Goal: Information Seeking & Learning: Understand process/instructions

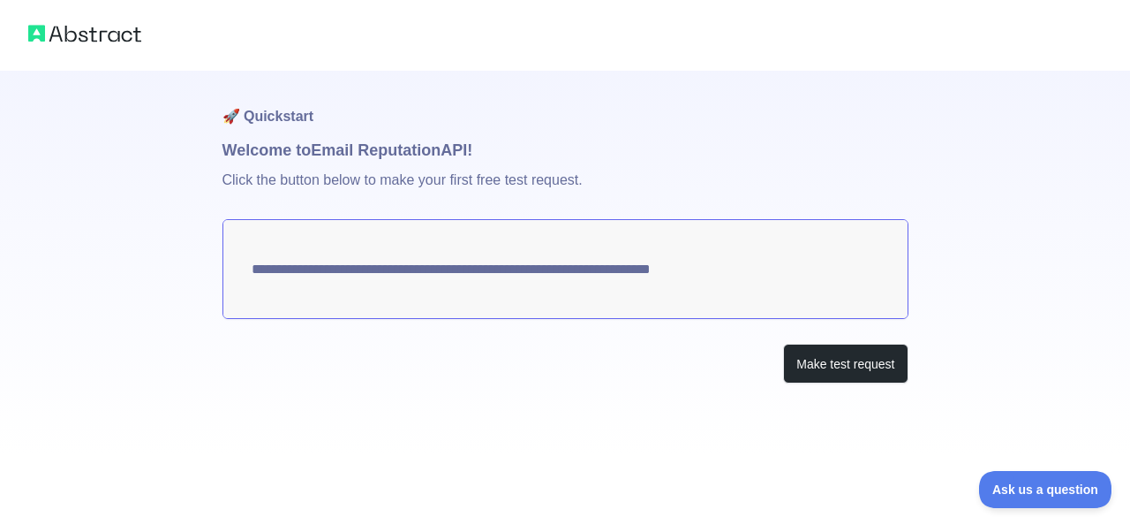
click at [650, 275] on textarea "**********" at bounding box center [565, 269] width 686 height 100
click at [818, 371] on button "Make test request" at bounding box center [845, 363] width 124 height 40
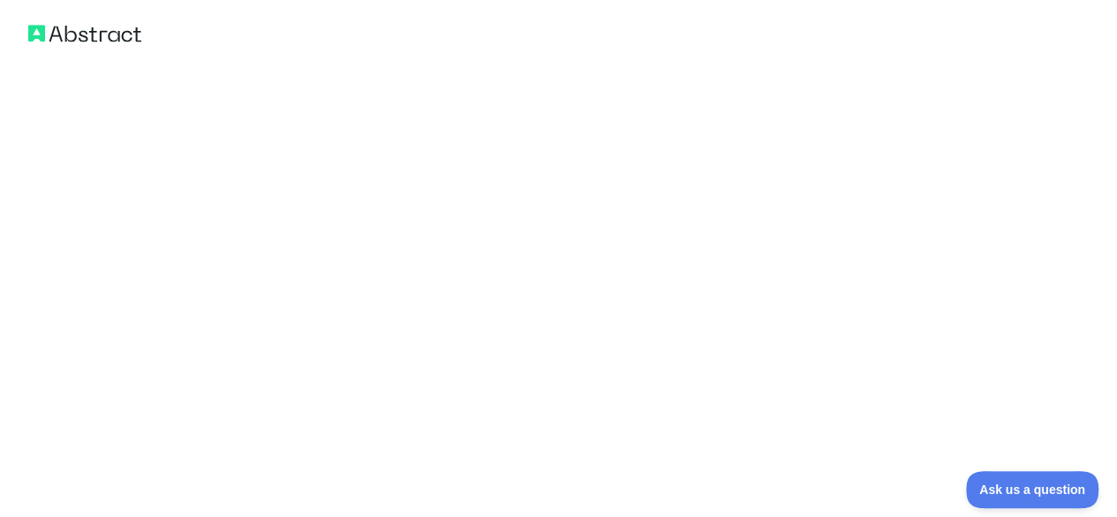
scroll to position [1142, 0]
drag, startPoint x: 235, startPoint y: 343, endPoint x: 351, endPoint y: 417, distance: 138.1
copy code "{ "email_address" : "ashveryasinghal1@gmail.com" , "email_deliverability" : { "…"
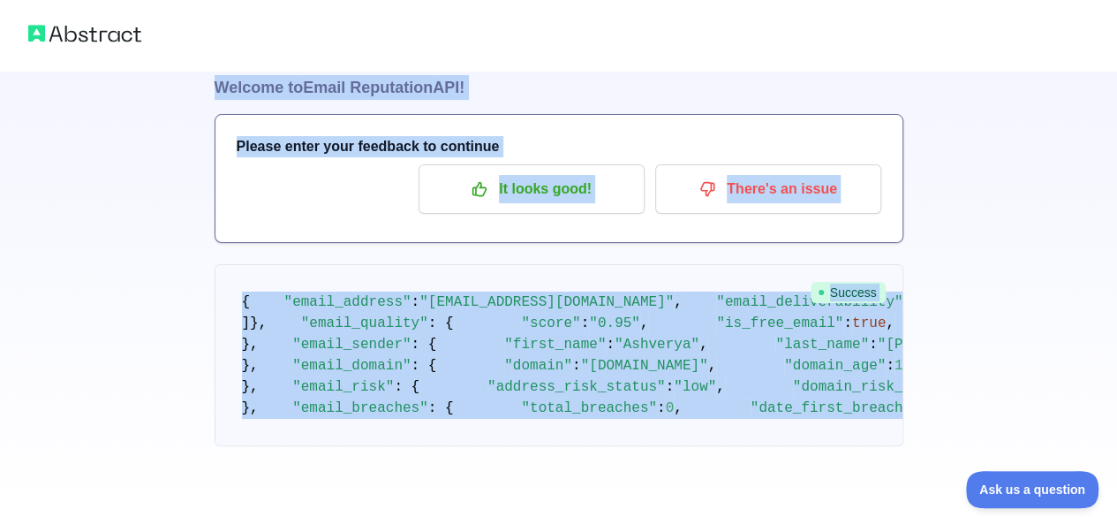
scroll to position [44, 0]
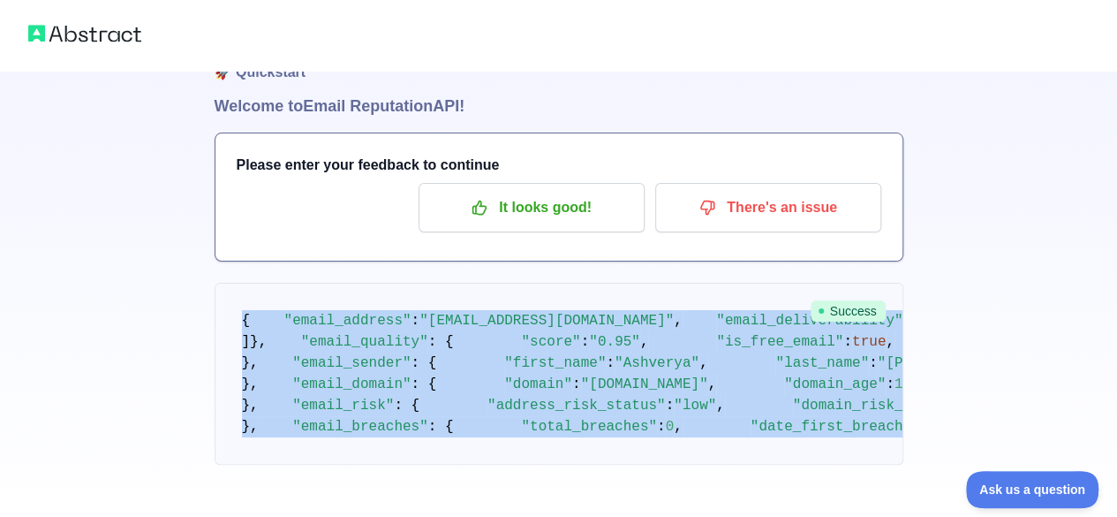
drag, startPoint x: 353, startPoint y: 411, endPoint x: 229, endPoint y: 306, distance: 162.3
click at [229, 306] on pre "{ "email_address" : "ashveryasinghal1@gmail.com" , "email_deliverability" : { "…" at bounding box center [559, 374] width 689 height 182
copy code "{ "email_address" : "ashveryasinghal1@gmail.com" , "email_deliverability" : { "…"
click at [425, 303] on pre "{ "email_address" : "ashveryasinghal1@gmail.com" , "email_deliverability" : { "…" at bounding box center [559, 374] width 689 height 182
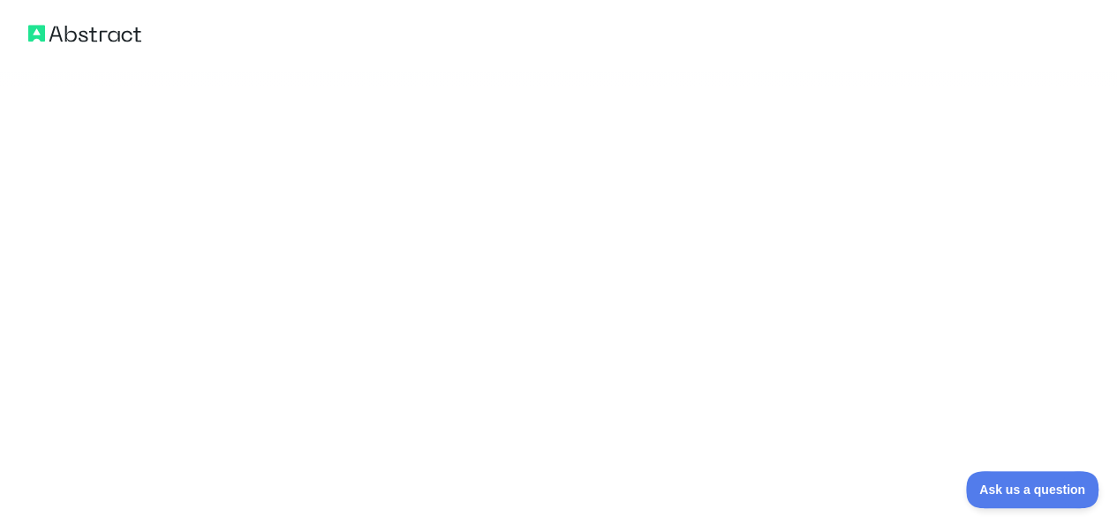
scroll to position [1142, 0]
drag, startPoint x: 196, startPoint y: 102, endPoint x: 592, endPoint y: 547, distance: 595.4
copy div "🚀 Quickstart Welcome to Email Reputation API! Please enter your feedback to con…"
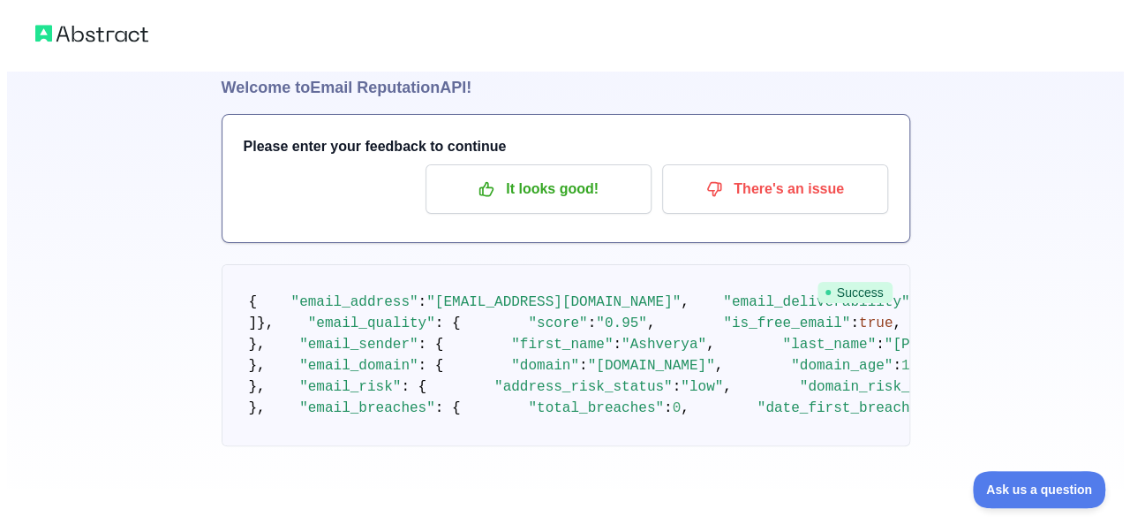
scroll to position [0, 0]
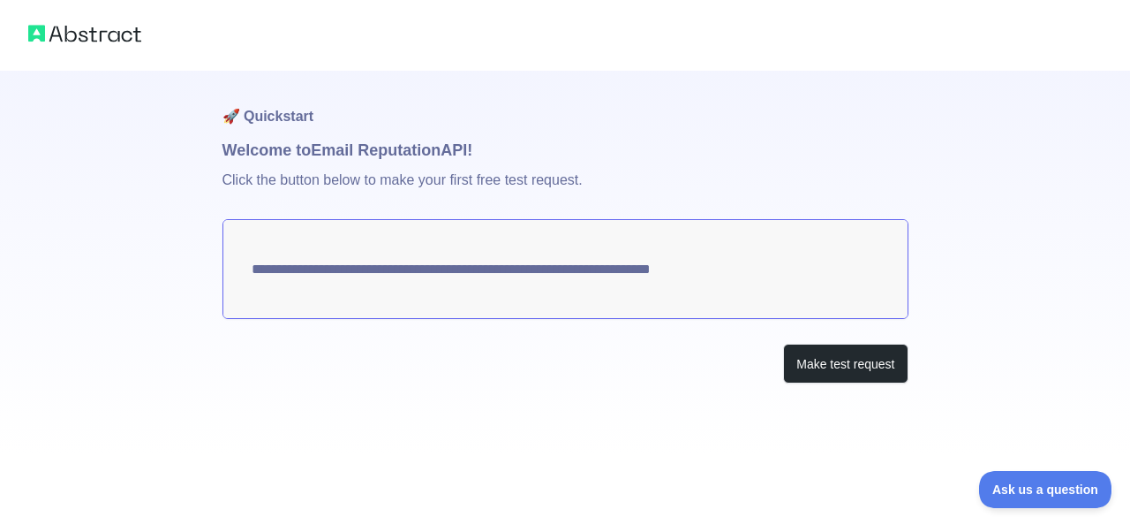
drag, startPoint x: 263, startPoint y: 270, endPoint x: 427, endPoint y: 272, distance: 164.2
click at [427, 272] on textarea "**********" at bounding box center [565, 269] width 686 height 100
drag, startPoint x: 427, startPoint y: 272, endPoint x: 593, endPoint y: 288, distance: 166.7
click at [593, 288] on textarea "**********" at bounding box center [565, 269] width 686 height 100
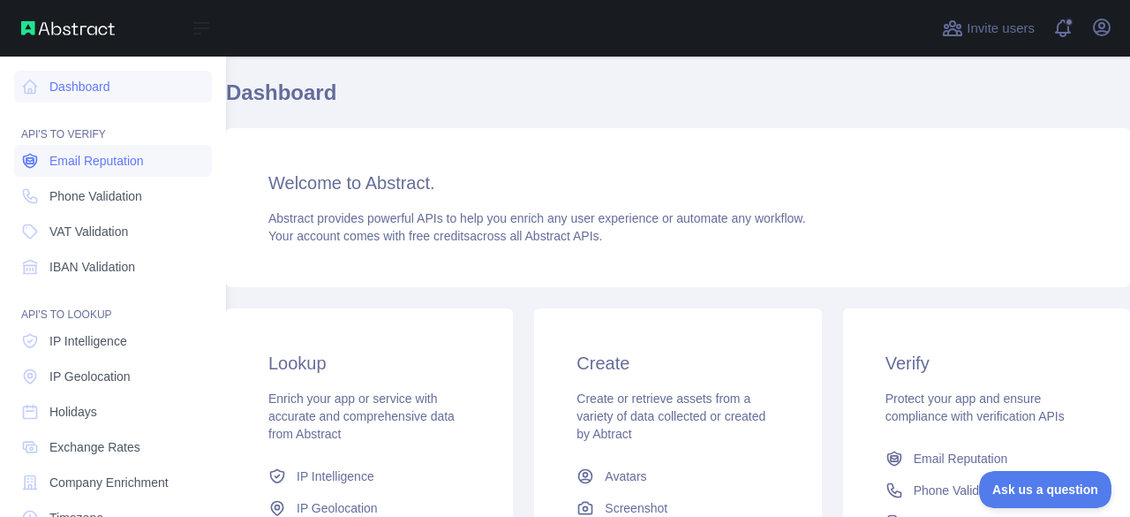
click at [122, 163] on span "Email Reputation" at bounding box center [96, 161] width 94 height 18
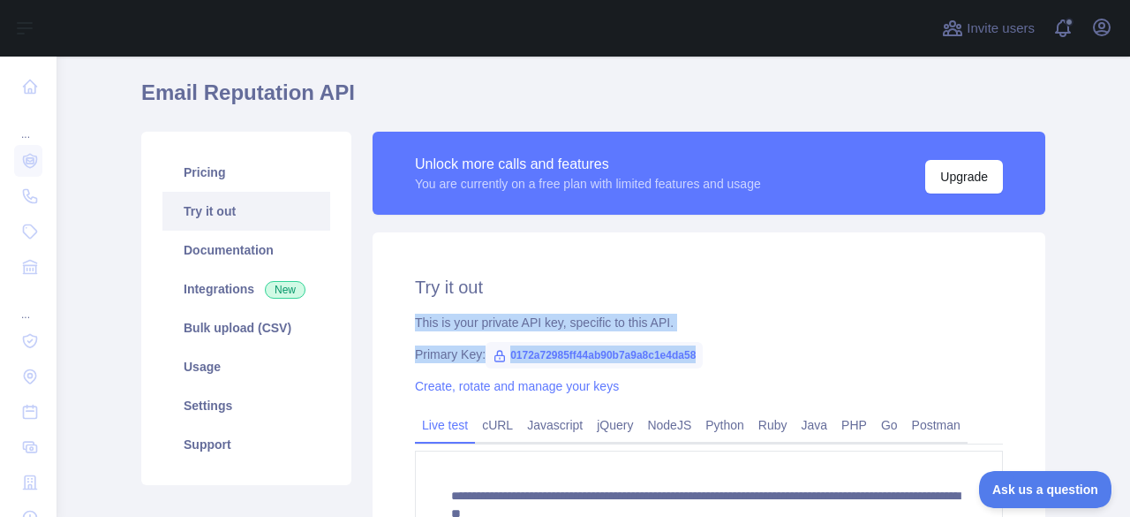
drag, startPoint x: 728, startPoint y: 359, endPoint x: 404, endPoint y: 322, distance: 325.3
click at [404, 322] on div "**********" at bounding box center [709, 441] width 673 height 419
copy div "This is your private API key, specific to this API. Primary Key: 0172a72985ff44…"
click at [797, 313] on div "This is your private API key, specific to this API." at bounding box center [709, 322] width 588 height 18
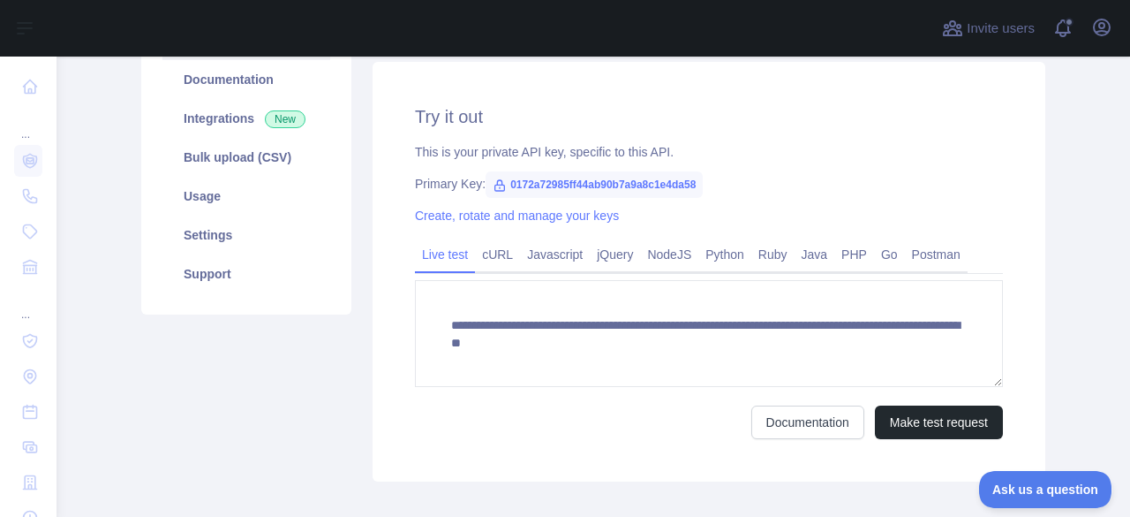
scroll to position [227, 0]
click at [547, 250] on link "Javascript" at bounding box center [555, 253] width 70 height 28
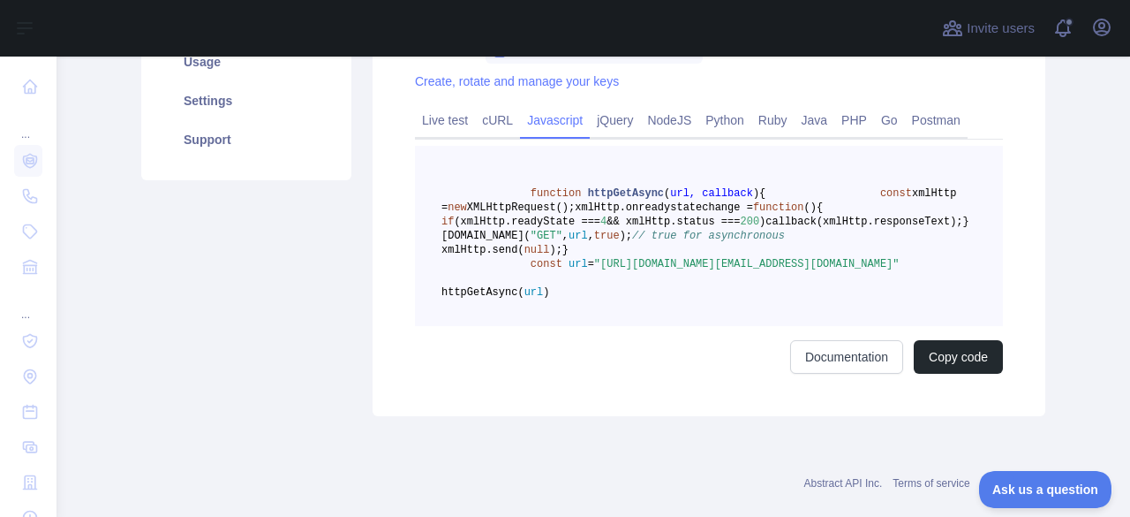
scroll to position [361, 0]
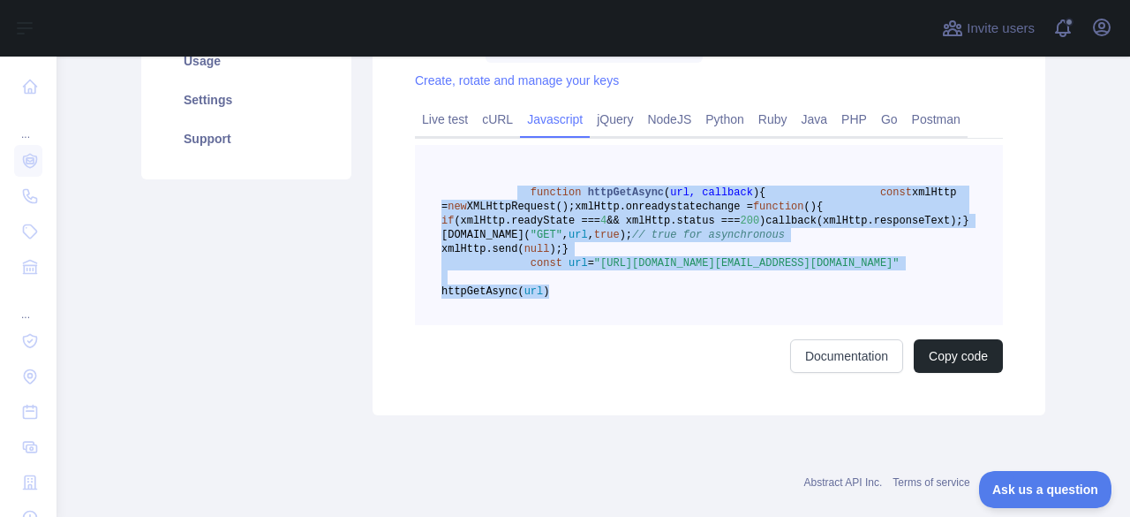
drag, startPoint x: 652, startPoint y: 375, endPoint x: 502, endPoint y: 191, distance: 237.3
click at [502, 191] on pre "function httpGetAsync ( url, callback ) { const xmlHttp = new XMLHttpRequest();…" at bounding box center [709, 235] width 588 height 180
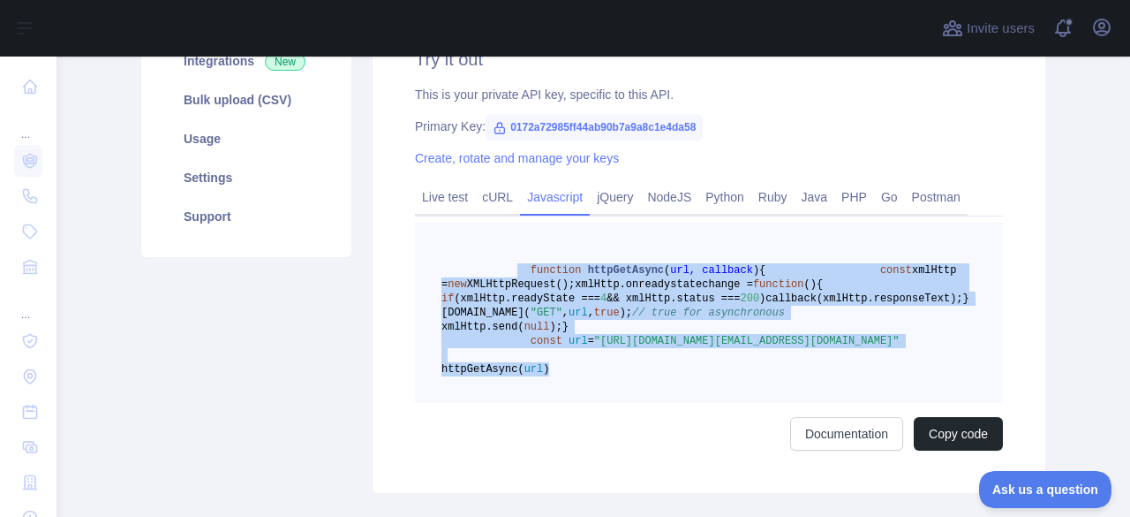
scroll to position [285, 0]
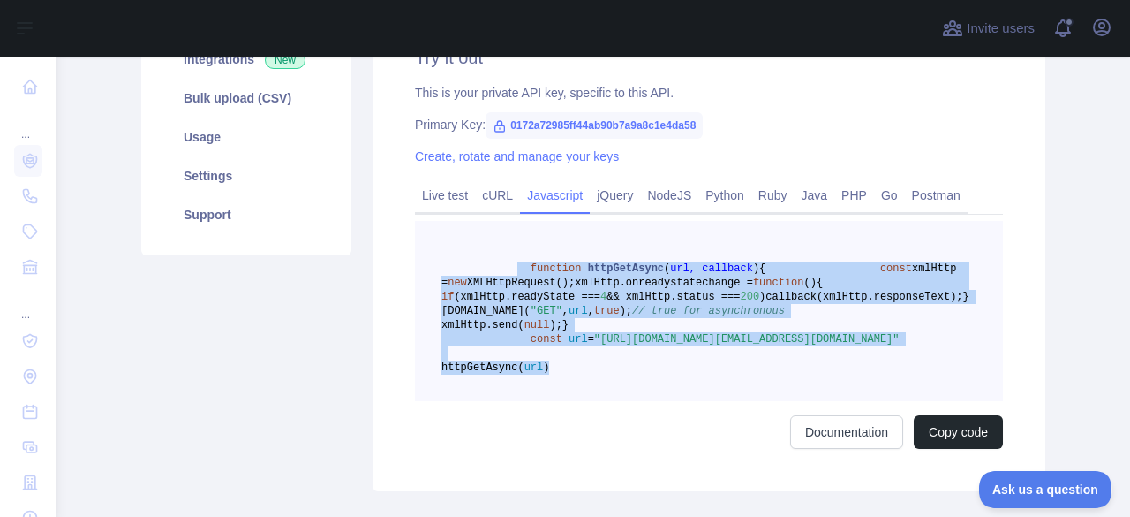
click at [825, 365] on pre "function httpGetAsync ( url, callback ) { const xmlHttp = new XMLHttpRequest();…" at bounding box center [709, 311] width 588 height 180
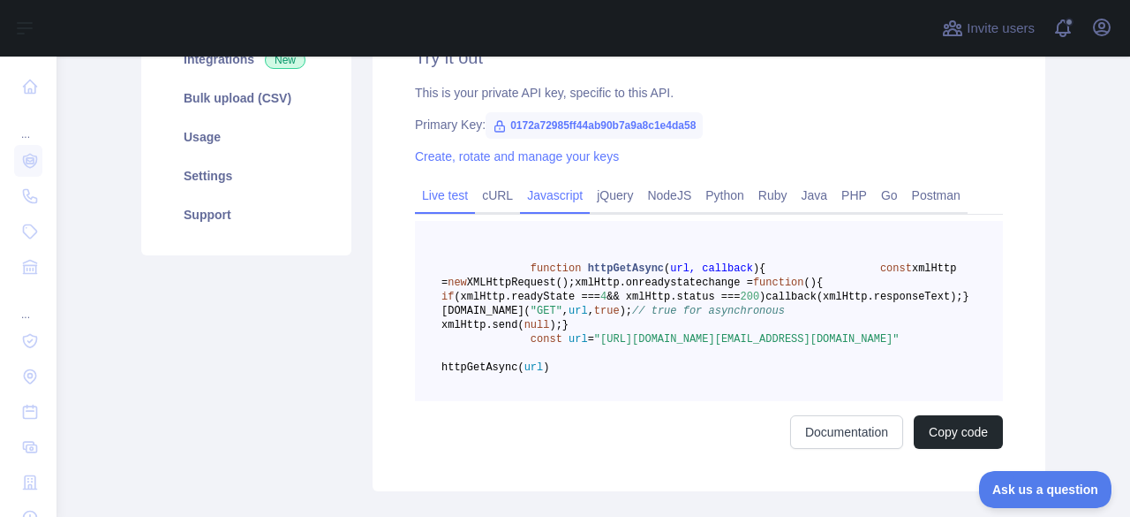
click at [423, 205] on link "Live test" at bounding box center [445, 195] width 60 height 28
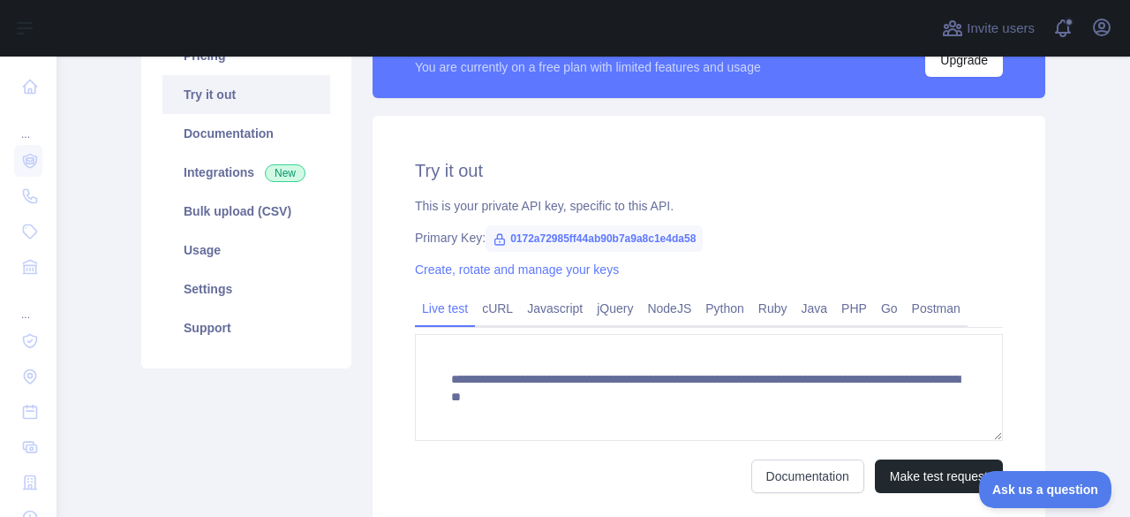
scroll to position [171, 0]
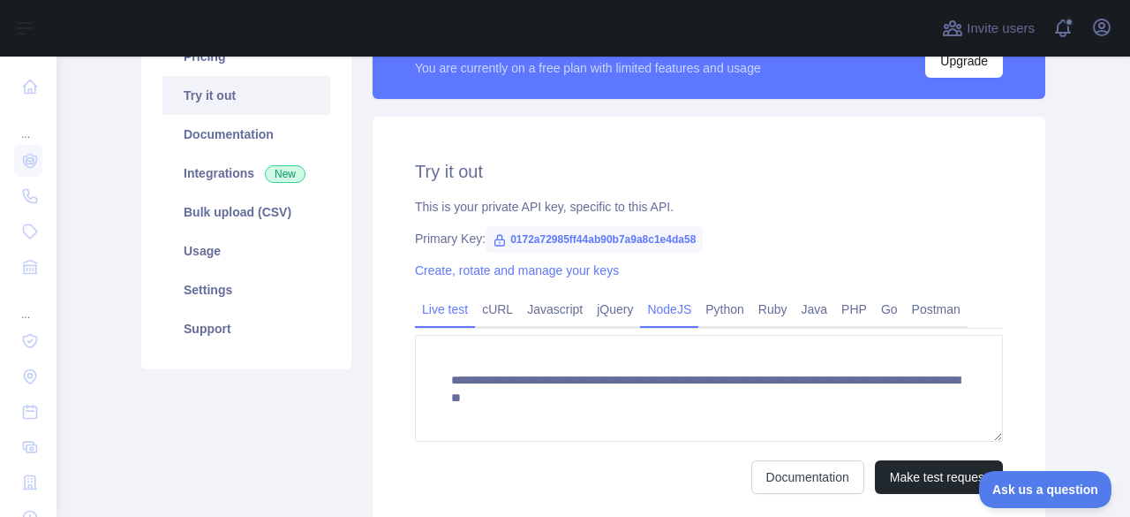
click at [657, 319] on link "NodeJS" at bounding box center [669, 309] width 58 height 28
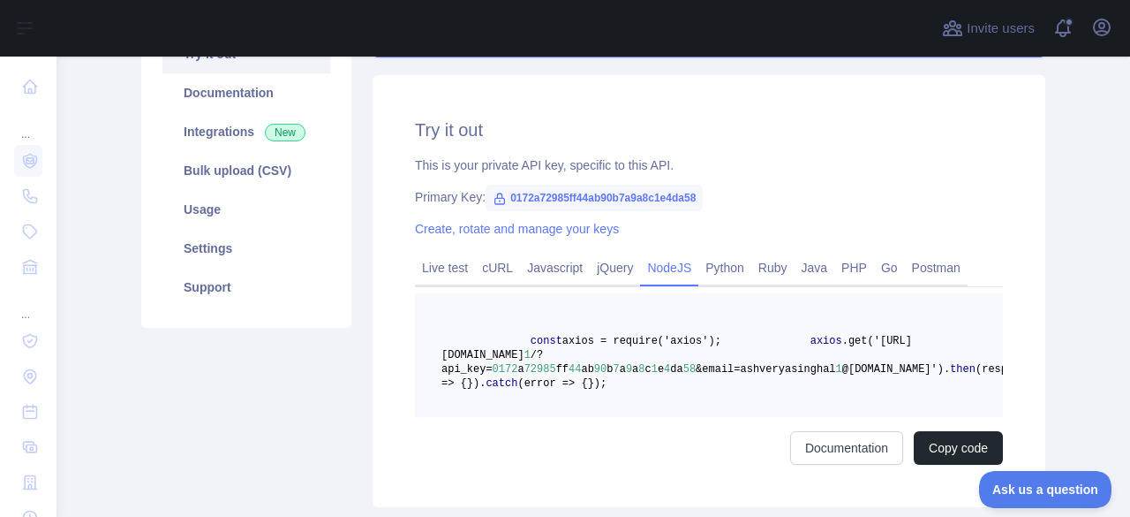
scroll to position [214, 0]
click at [547, 260] on link "Javascript" at bounding box center [555, 267] width 70 height 28
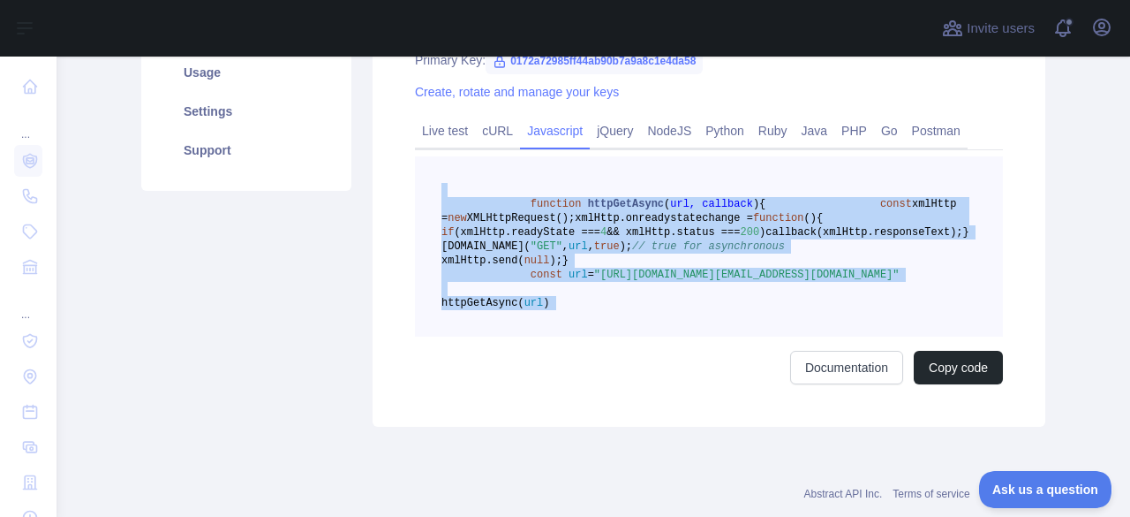
scroll to position [474, 0]
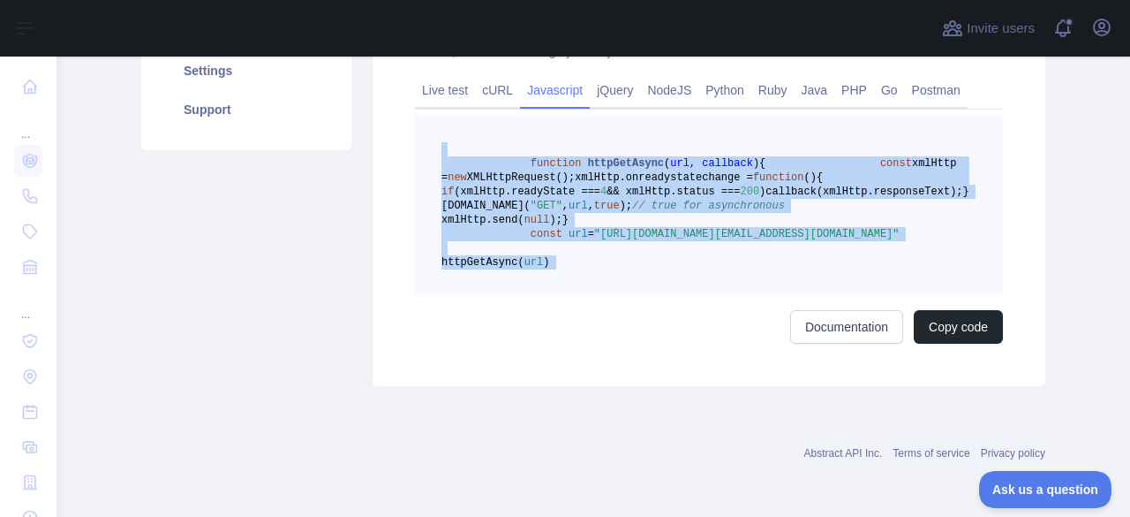
drag, startPoint x: 477, startPoint y: 280, endPoint x: 645, endPoint y: 370, distance: 190.4
click at [645, 370] on div "Try it out This is your private API key, specific to this API. Primary Key: 017…" at bounding box center [709, 142] width 673 height 488
copy code "function httpGetAsync ( url, callback ) { const xmlHttp = new XMLHttpRequest();…"
click at [645, 370] on div "Try it out This is your private API key, specific to this API. Primary Key: 017…" at bounding box center [709, 142] width 673 height 488
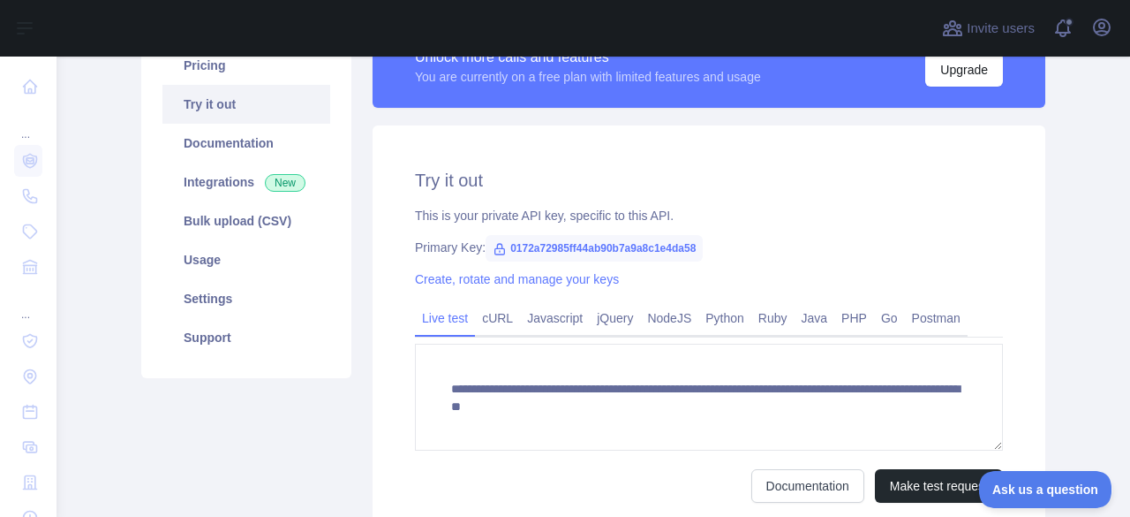
scroll to position [140, 0]
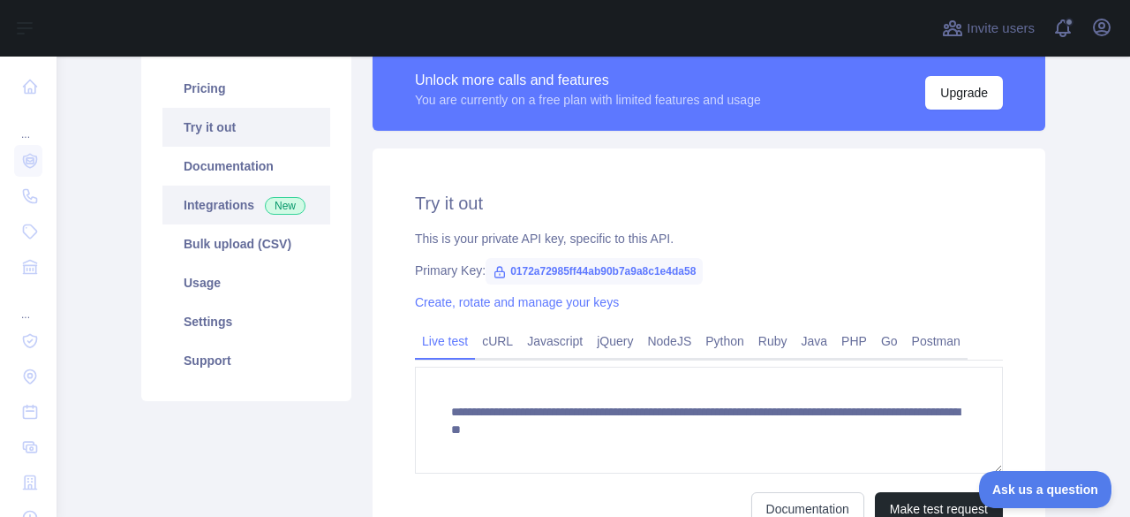
click at [235, 208] on link "Integrations New" at bounding box center [246, 204] width 168 height 39
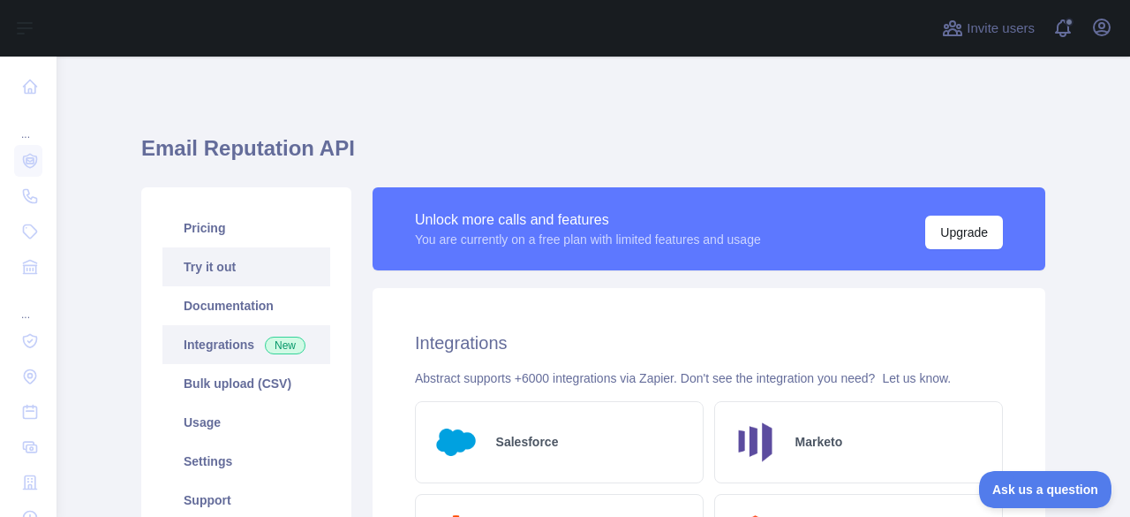
click at [215, 253] on link "Try it out" at bounding box center [246, 266] width 168 height 39
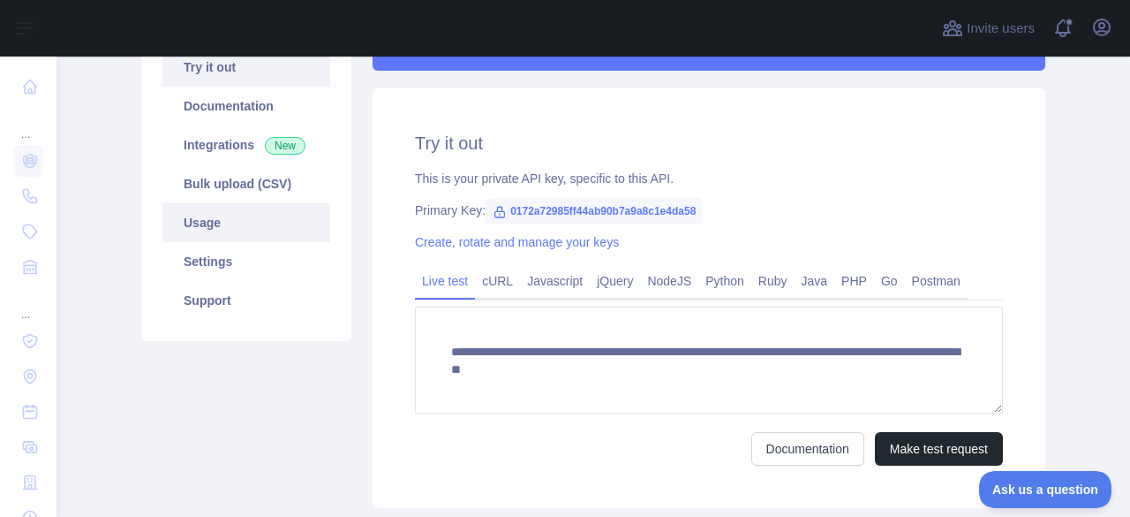
scroll to position [208, 0]
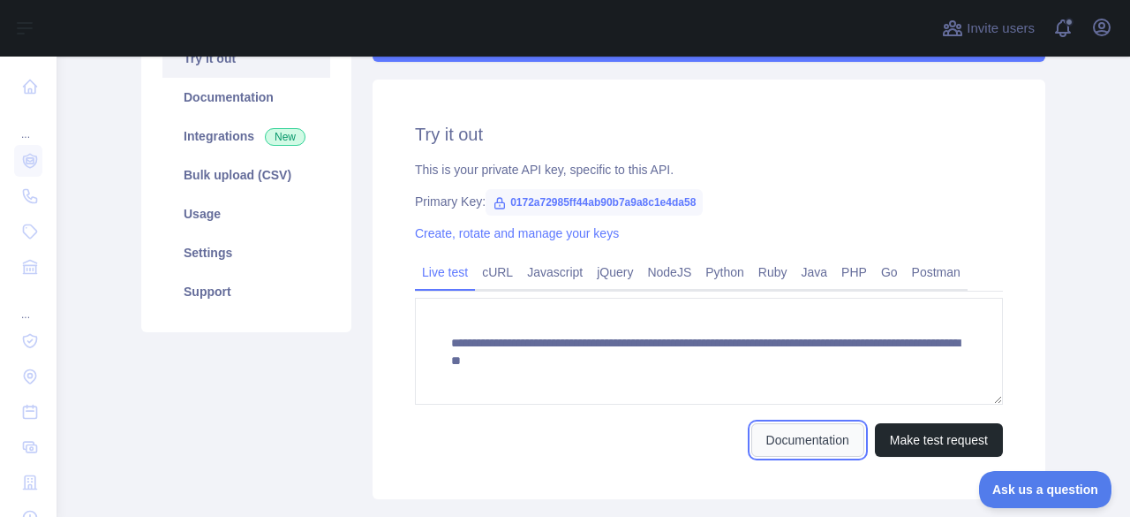
click at [751, 434] on link "Documentation" at bounding box center [807, 440] width 113 height 34
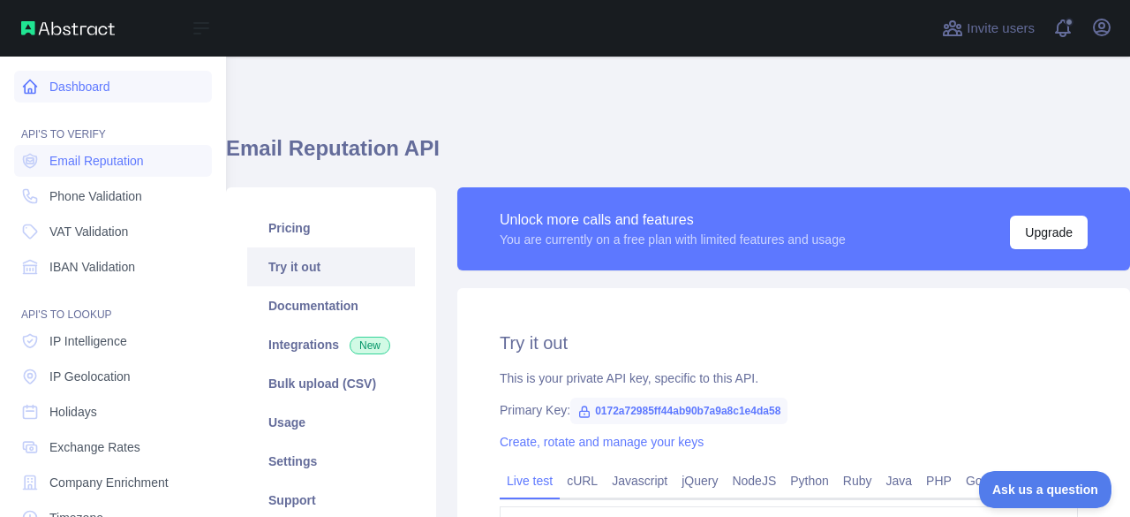
click at [40, 86] on link "Dashboard" at bounding box center [113, 87] width 198 height 32
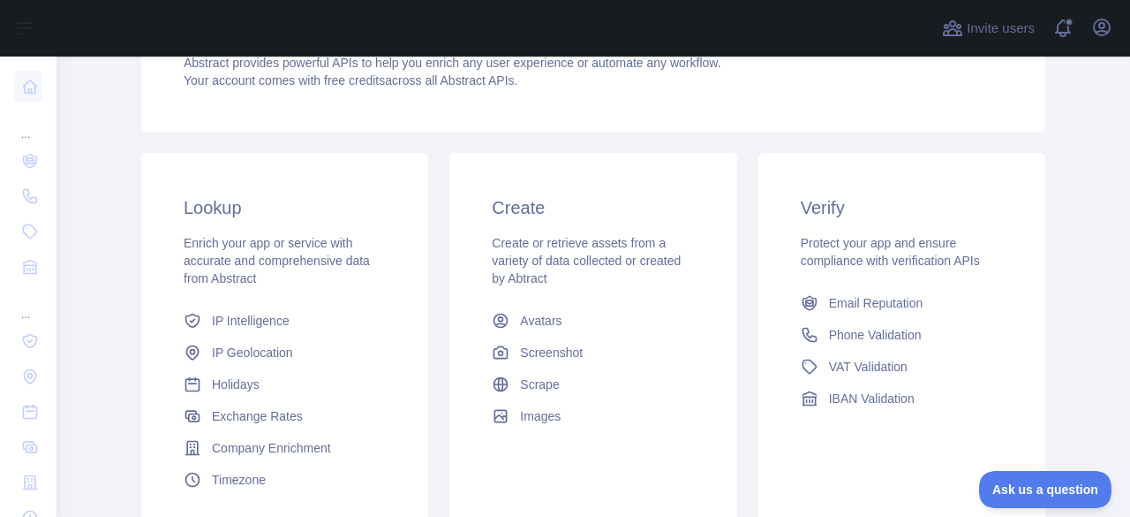
scroll to position [211, 0]
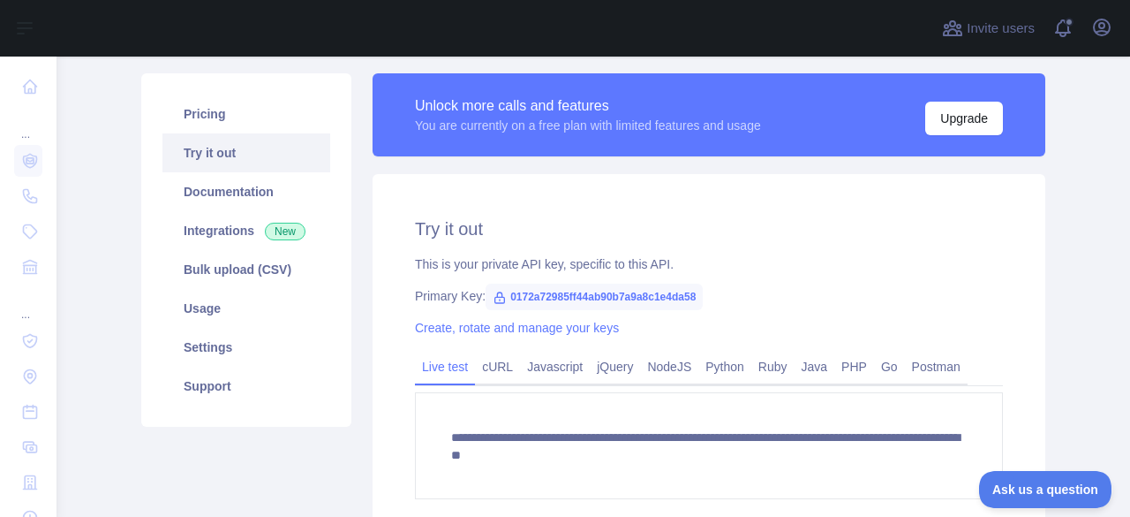
scroll to position [115, 0]
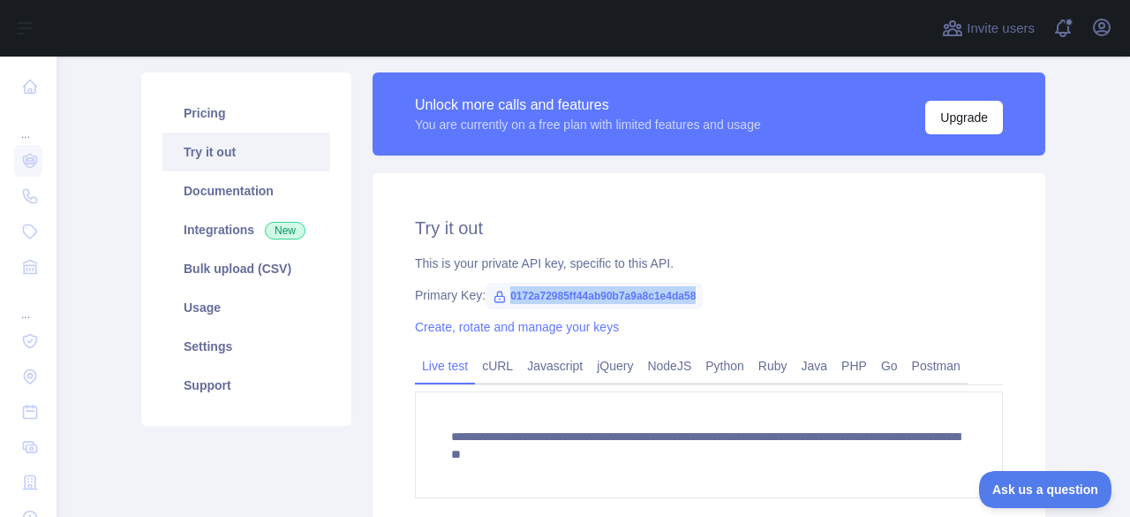
drag, startPoint x: 696, startPoint y: 300, endPoint x: 498, endPoint y: 299, distance: 197.8
click at [498, 299] on div "Primary Key: 0172a72985ff44ab90b7a9a8c1e4da58" at bounding box center [709, 295] width 588 height 18
copy span "0172a72985ff44ab90b7a9a8c1e4da58"
click at [686, 313] on div "**********" at bounding box center [709, 382] width 673 height 419
click at [834, 368] on link "PHP" at bounding box center [854, 365] width 40 height 28
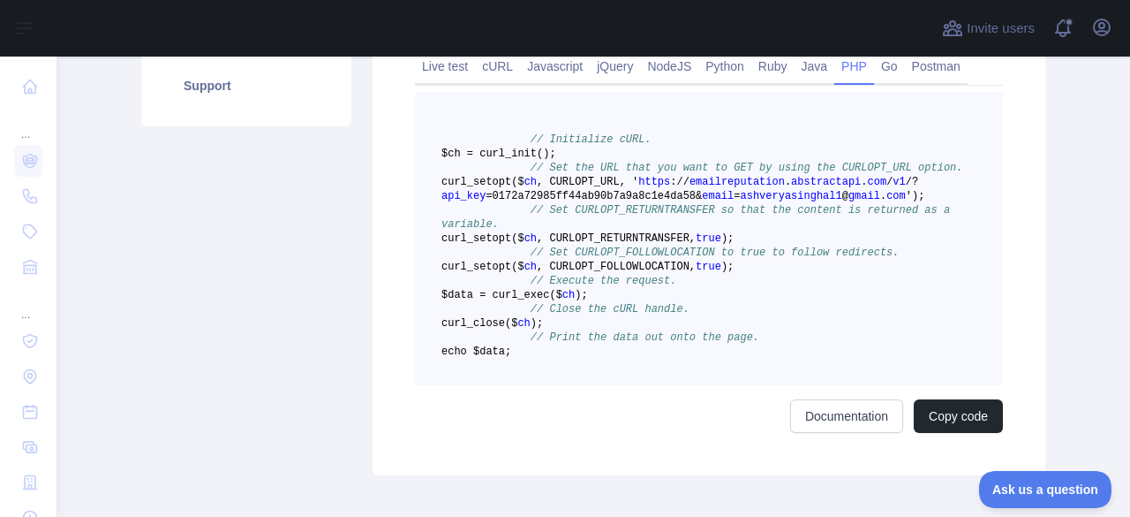
scroll to position [413, 0]
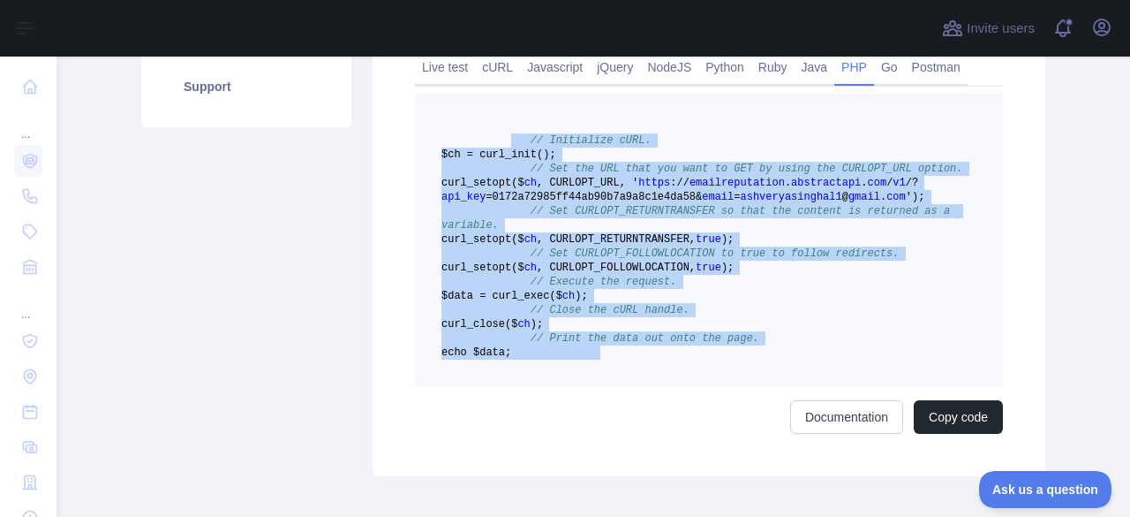
drag, startPoint x: 649, startPoint y: 434, endPoint x: 502, endPoint y: 145, distance: 324.2
click at [502, 145] on pre "// Initialize cURL. $ch = curl _init() ; // Set the URL that you want to GET by…" at bounding box center [709, 239] width 588 height 293
copy code "// Initialize cURL. $ch = curl _init() ; // Set the URL that you want to GET by…"
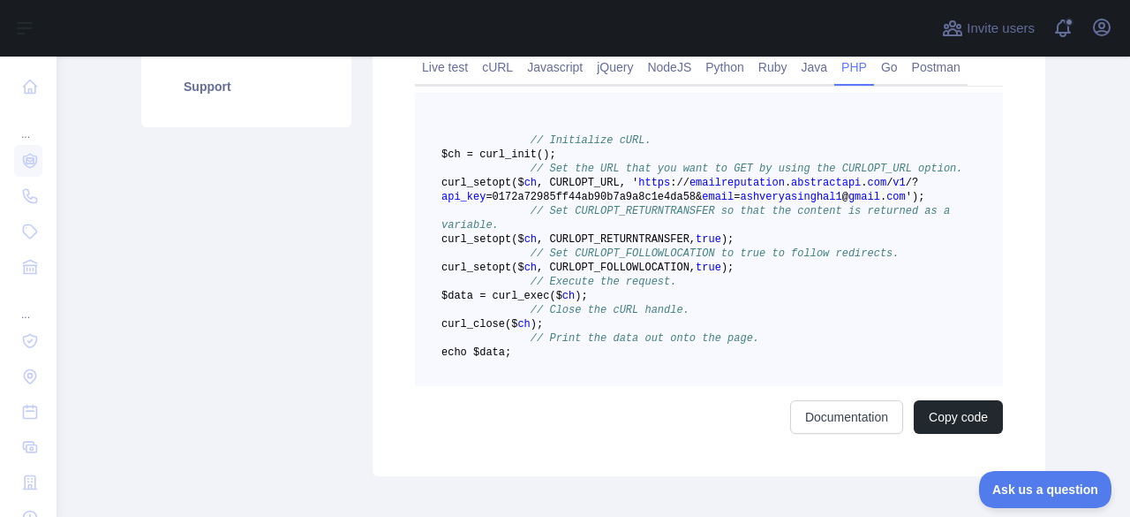
click at [672, 130] on pre "// Initialize cURL. $ch = curl _init() ; // Set the URL that you want to GET by…" at bounding box center [709, 239] width 588 height 293
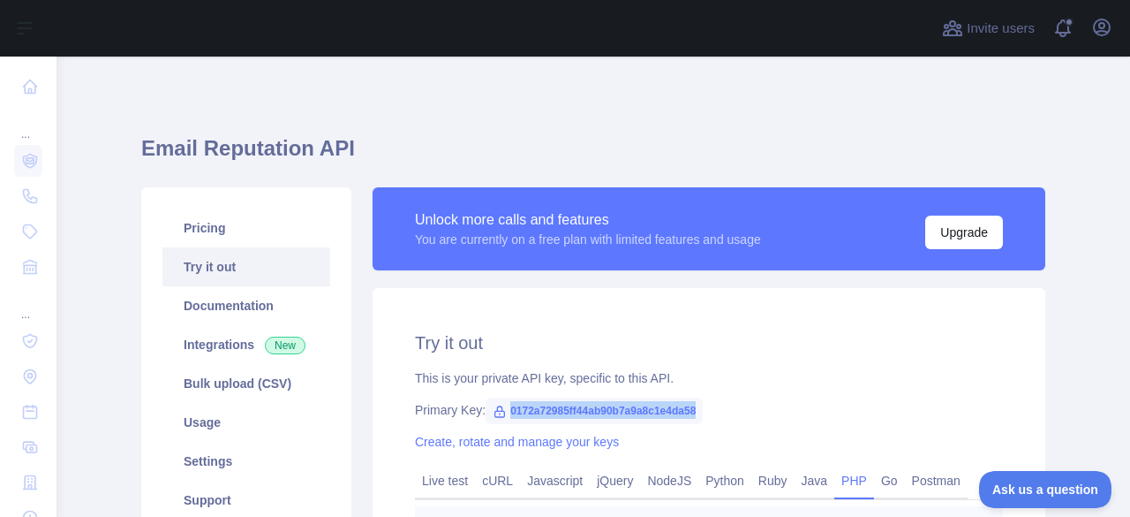
drag, startPoint x: 694, startPoint y: 405, endPoint x: 496, endPoint y: 409, distance: 197.8
click at [496, 409] on span "0172a72985ff44ab90b7a9a8c1e4da58" at bounding box center [594, 410] width 217 height 26
copy span "0172a72985ff44ab90b7a9a8c1e4da58"
click at [496, 409] on icon at bounding box center [500, 411] width 14 height 14
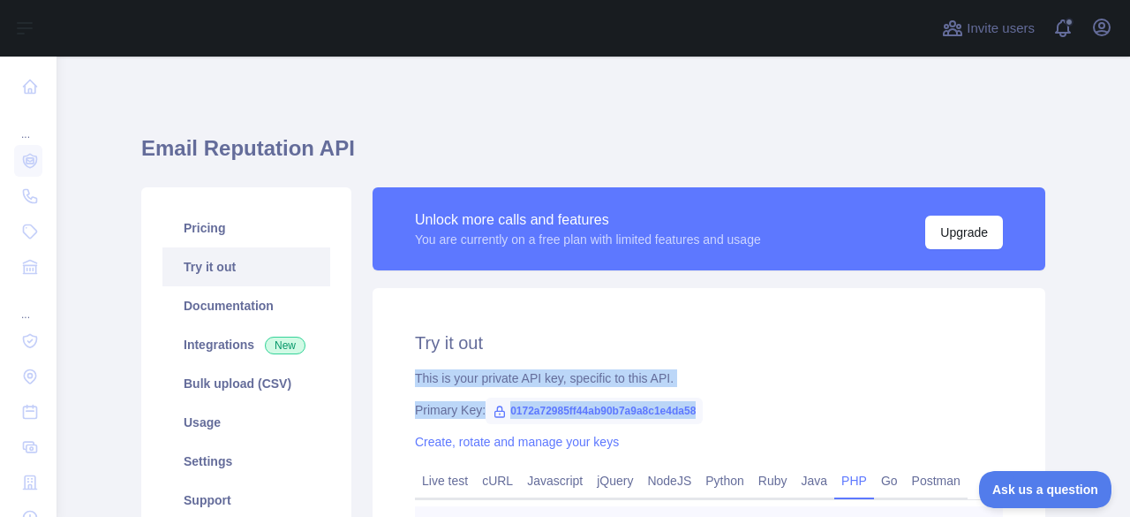
drag, startPoint x: 404, startPoint y: 381, endPoint x: 713, endPoint y: 404, distance: 309.9
copy div "This is your private API key, specific to this API. Primary Key: 0172a72985ff44…"
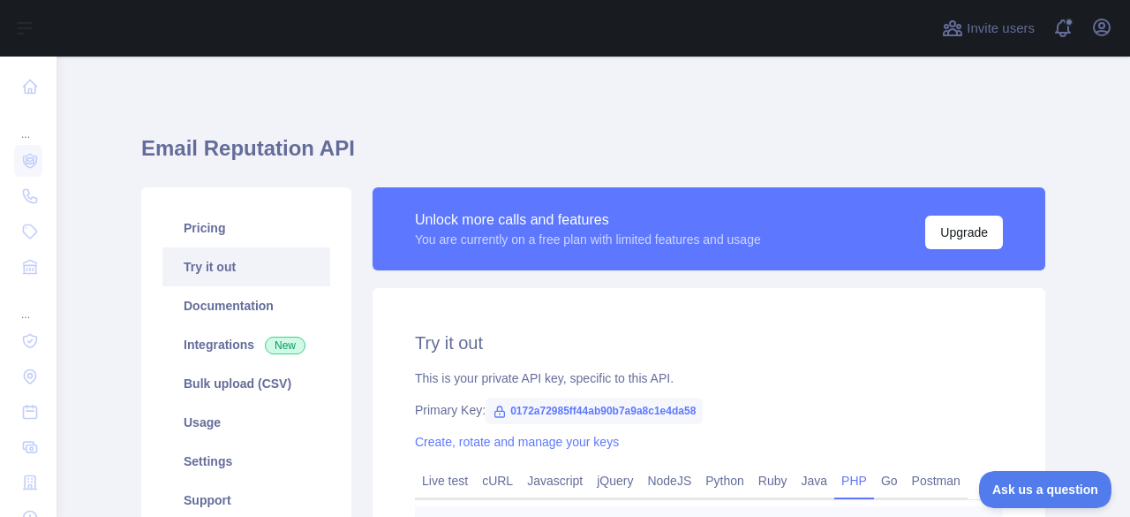
click at [396, 147] on h1 "Email Reputation API" at bounding box center [593, 155] width 904 height 42
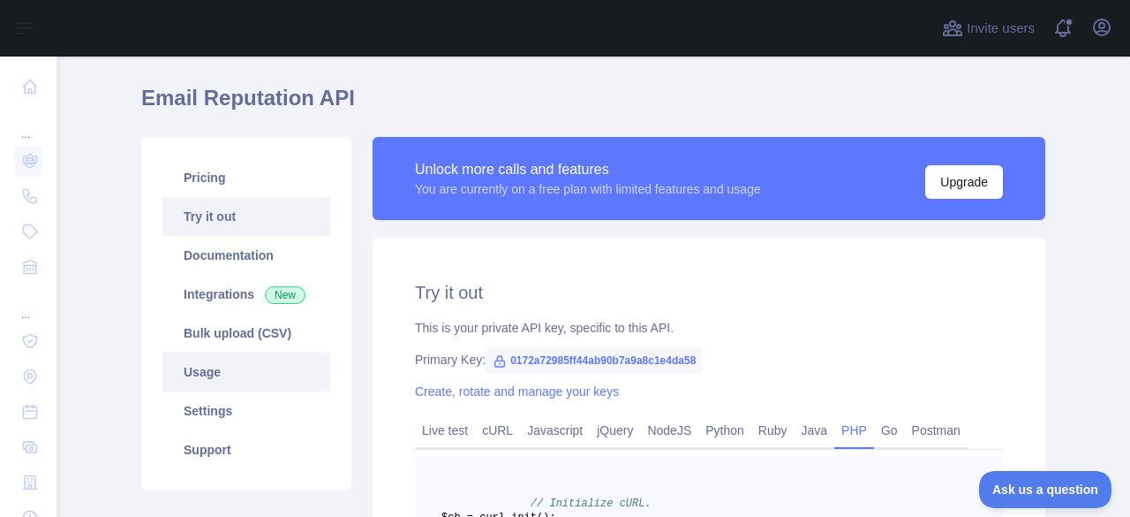
click at [239, 365] on link "Usage" at bounding box center [246, 371] width 168 height 39
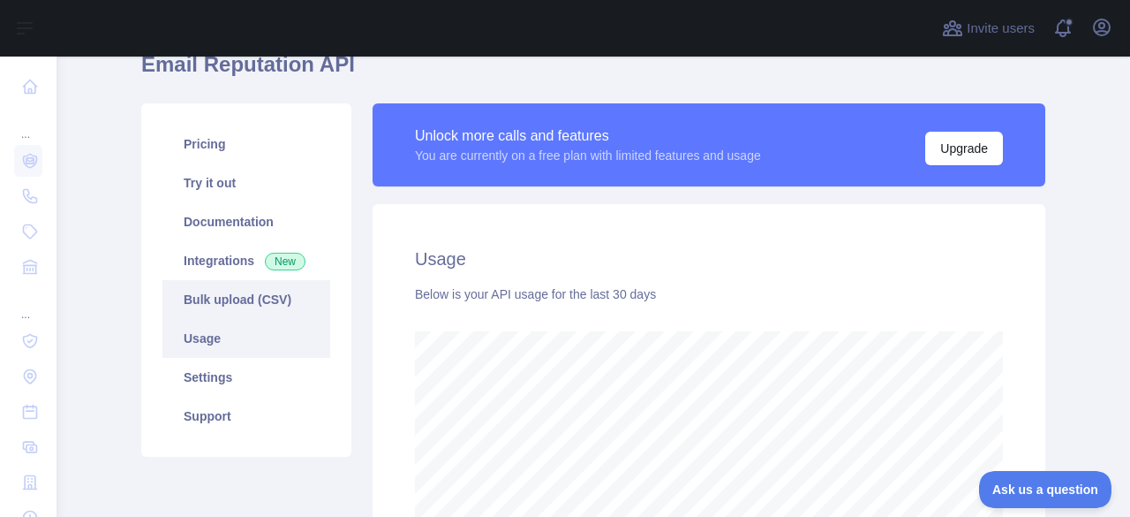
scroll to position [82, 0]
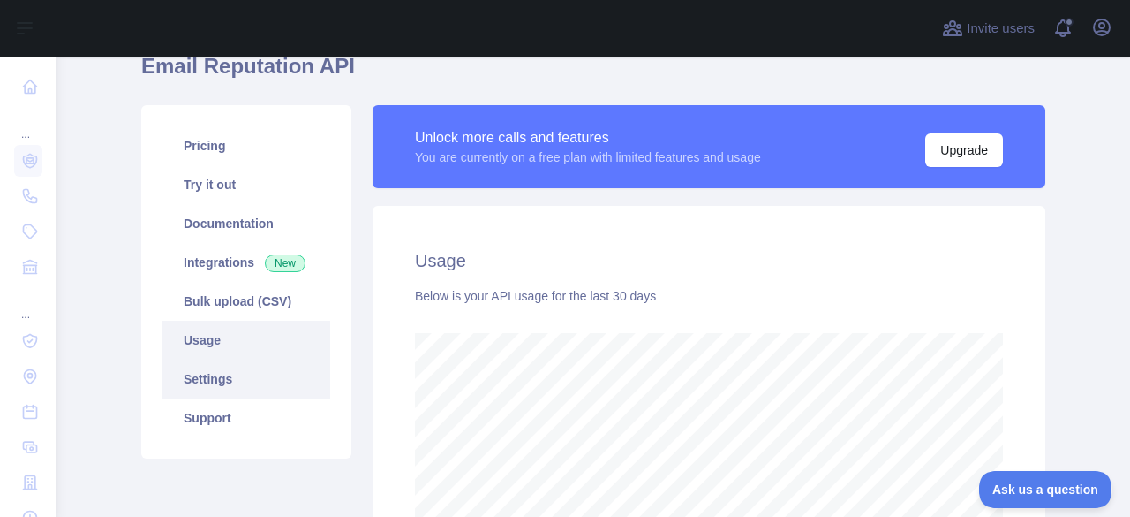
click at [203, 384] on link "Settings" at bounding box center [246, 378] width 168 height 39
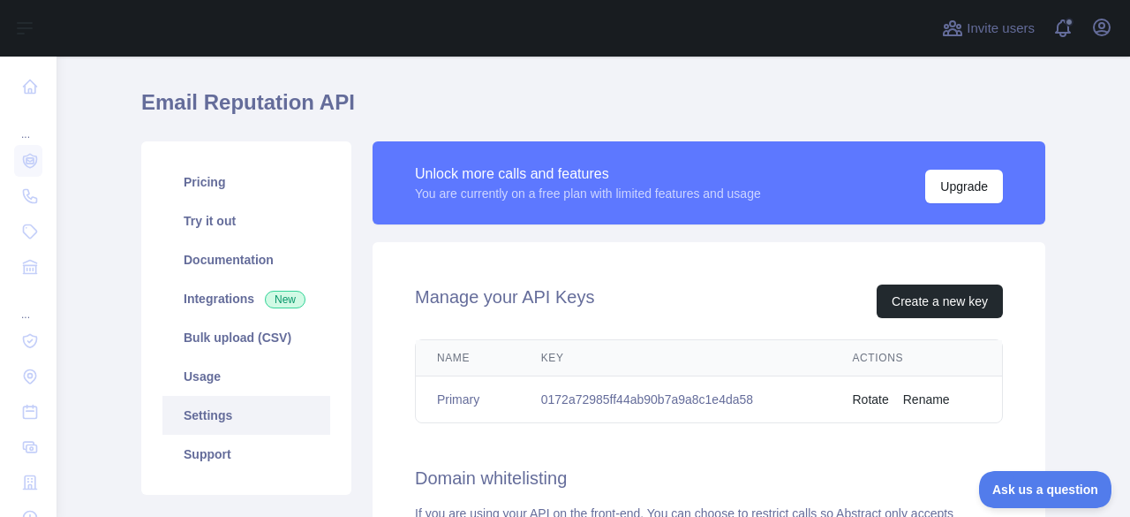
scroll to position [15, 0]
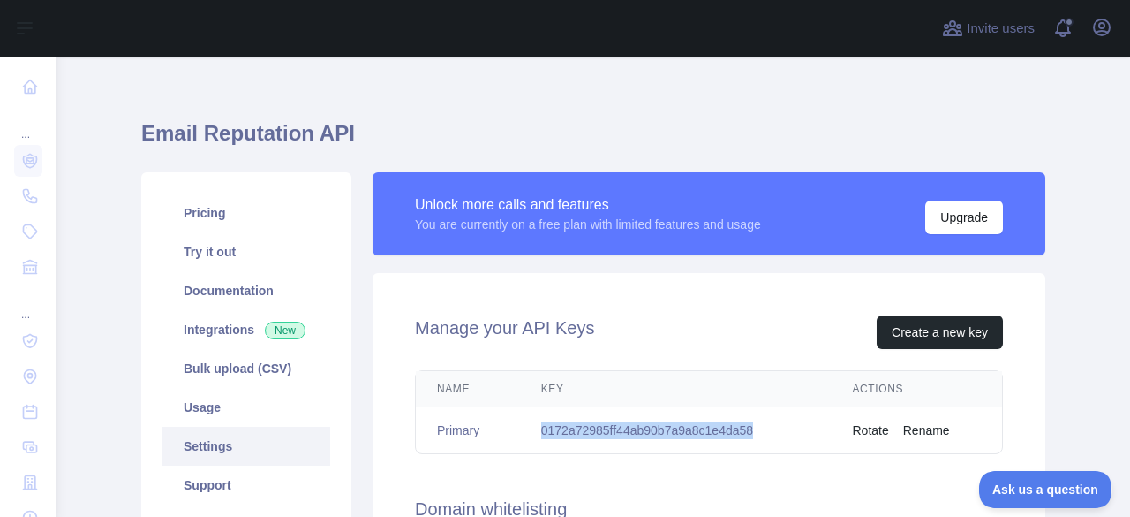
drag, startPoint x: 755, startPoint y: 427, endPoint x: 521, endPoint y: 428, distance: 234.0
click at [521, 428] on td "0172a72985ff44ab90b7a9a8c1e4da58" at bounding box center [676, 430] width 312 height 47
copy td "0172a72985ff44ab90b7a9a8c1e4da58"
click at [521, 428] on td "0172a72985ff44ab90b7a9a8c1e4da58" at bounding box center [676, 430] width 312 height 47
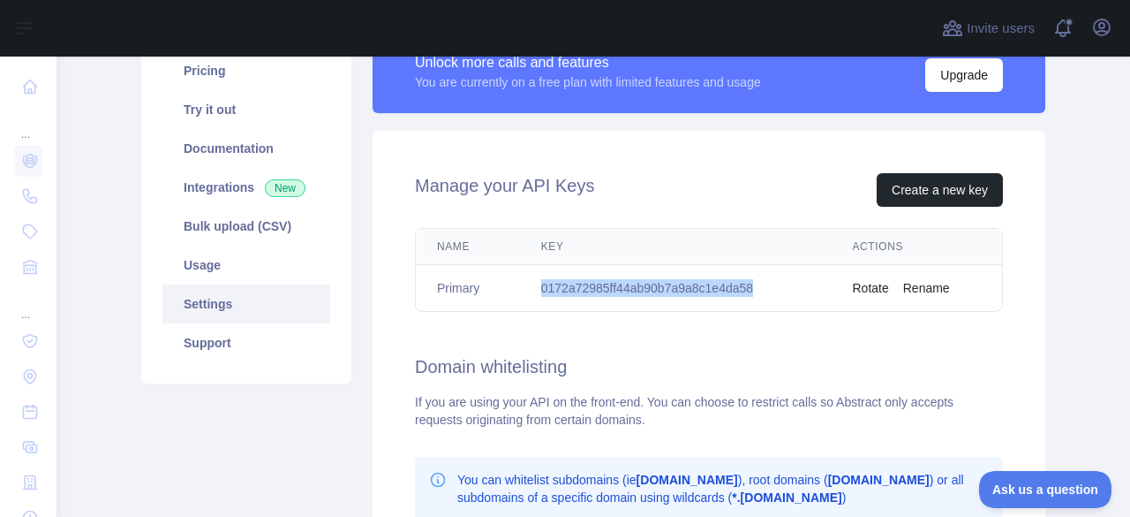
drag, startPoint x: 766, startPoint y: 281, endPoint x: 514, endPoint y: 269, distance: 252.8
click at [514, 269] on tr "Primary 0172a72985ff44ab90b7a9a8c1e4da58 Rotate Rename" at bounding box center [709, 288] width 586 height 47
copy tr "0172a72985ff44ab90b7a9a8c1e4da58"
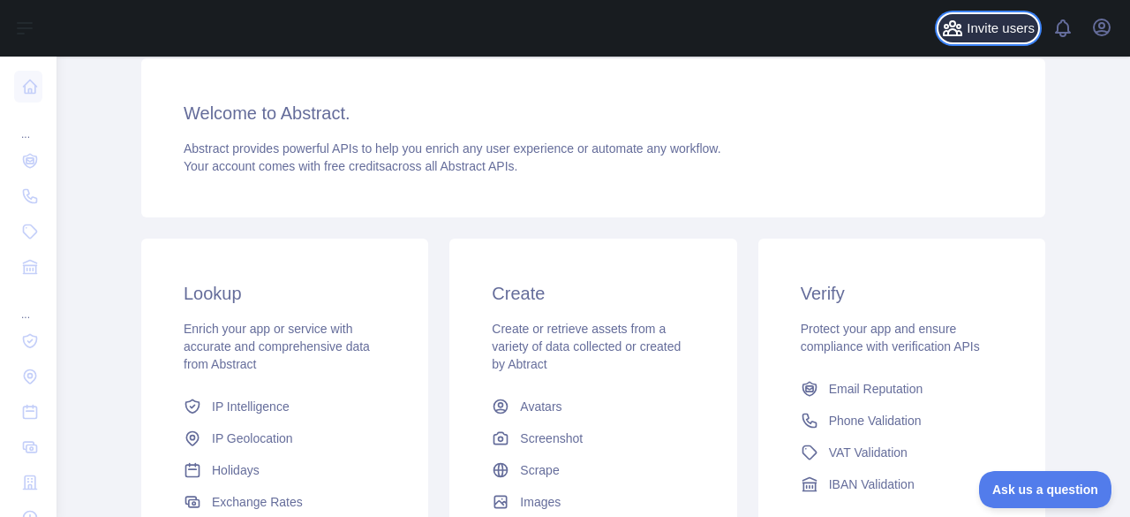
click at [985, 16] on button "Invite users" at bounding box center [989, 28] width 100 height 28
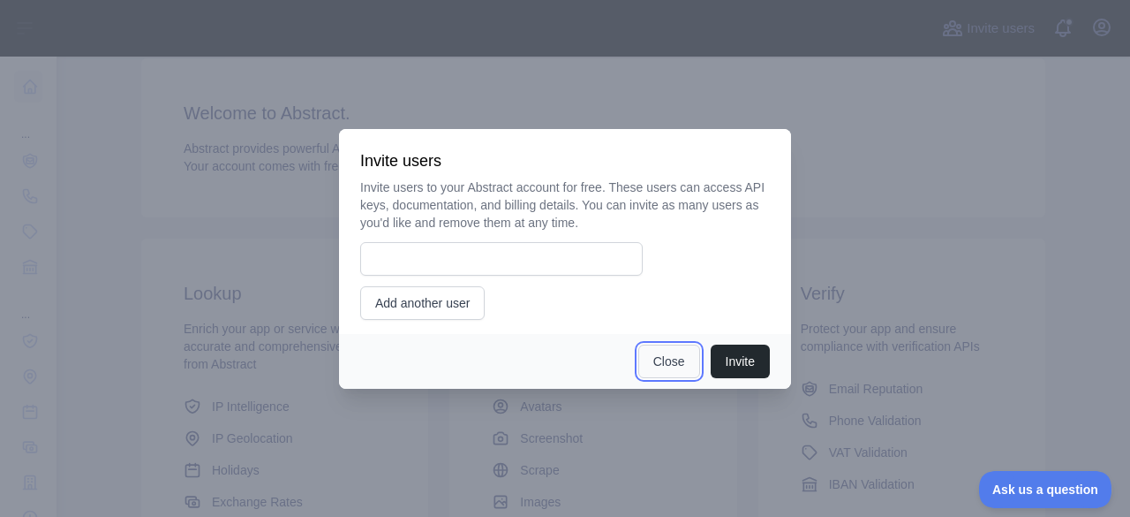
click at [649, 366] on button "Close" at bounding box center [669, 361] width 62 height 34
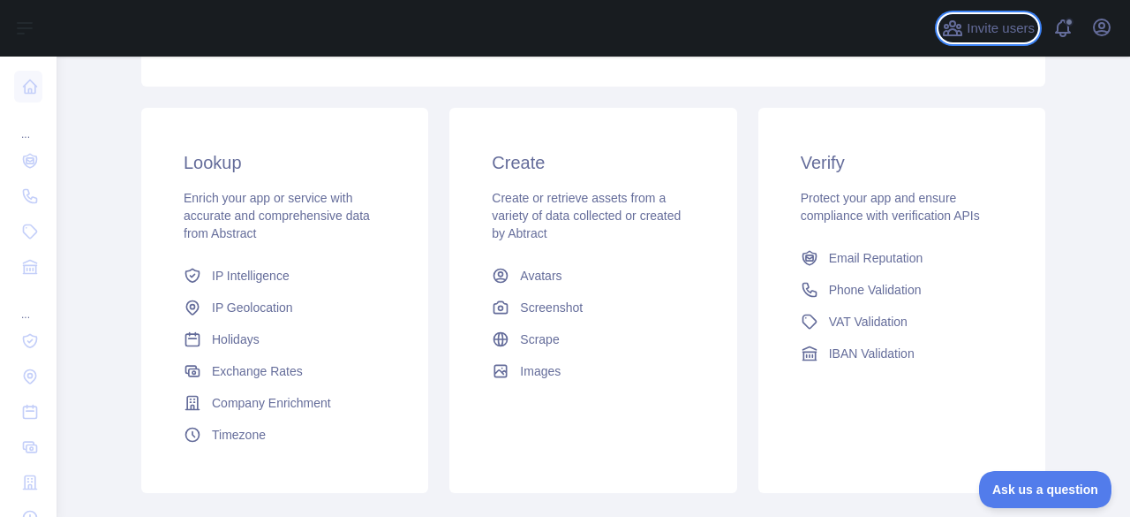
scroll to position [257, 0]
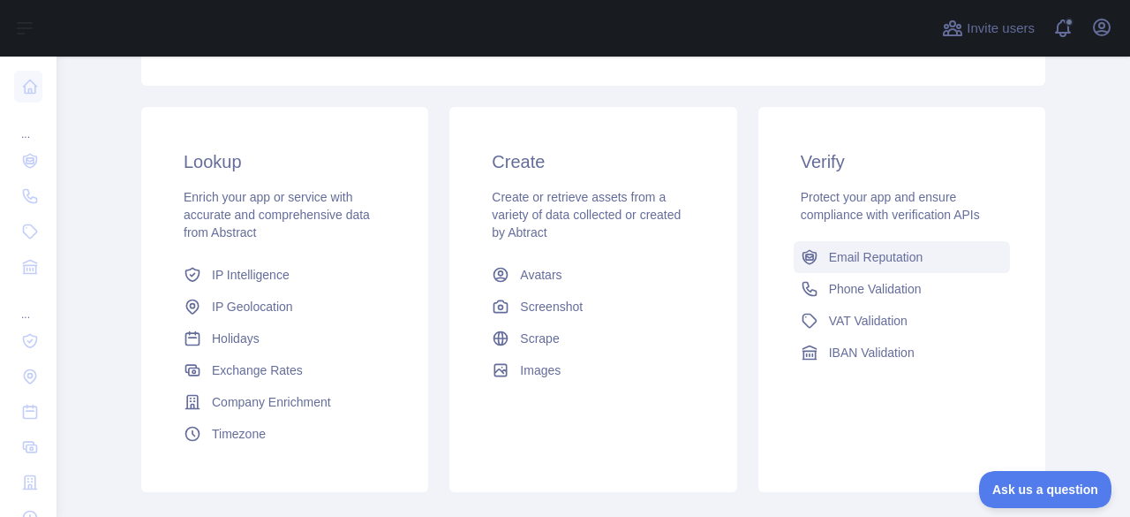
click at [851, 265] on span "Email Reputation" at bounding box center [876, 257] width 94 height 18
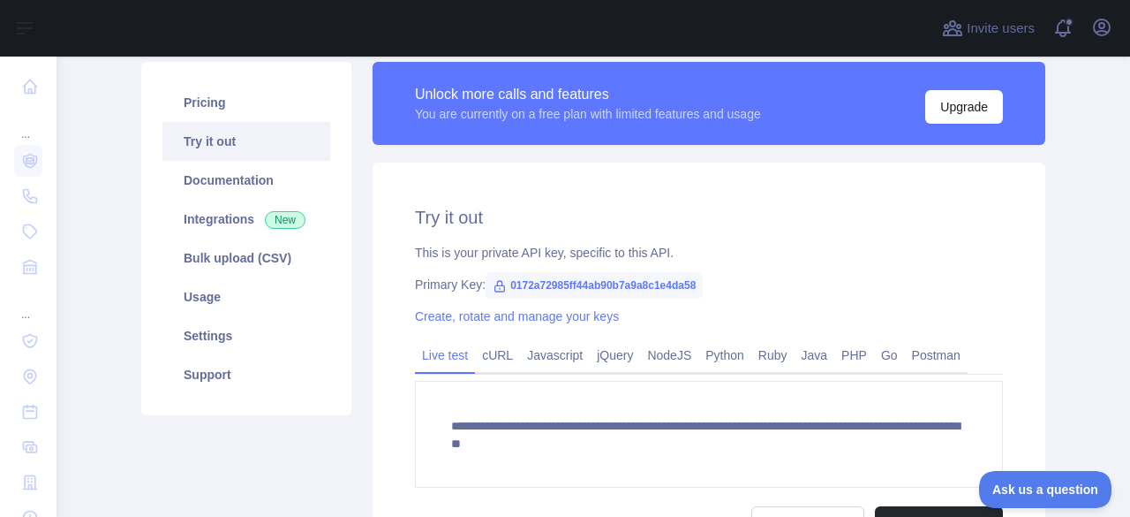
scroll to position [128, 0]
